Goal: Navigation & Orientation: Find specific page/section

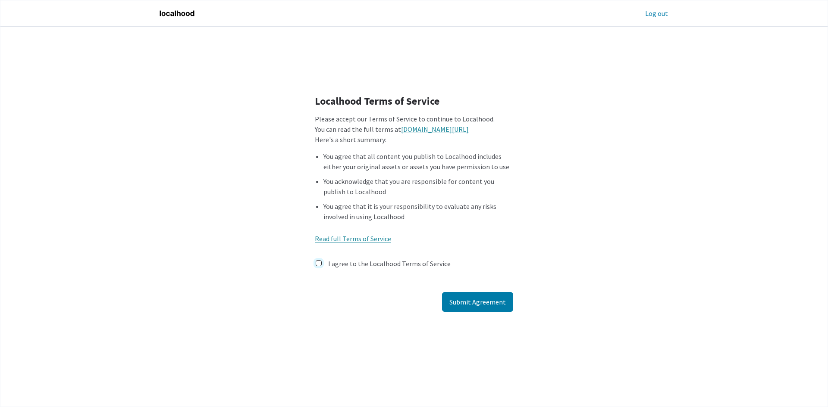
click at [321, 264] on input "I agree to the Localhood Terms of Service" at bounding box center [319, 263] width 6 height 6
click at [465, 295] on button "Submit Agreement" at bounding box center [477, 302] width 71 height 20
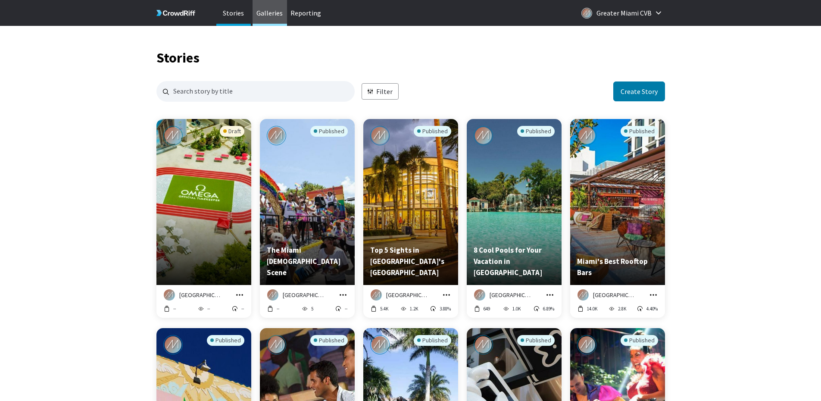
scroll to position [830, 502]
click at [273, 15] on p "Galleries" at bounding box center [270, 13] width 34 height 26
